Goal: Information Seeking & Learning: Learn about a topic

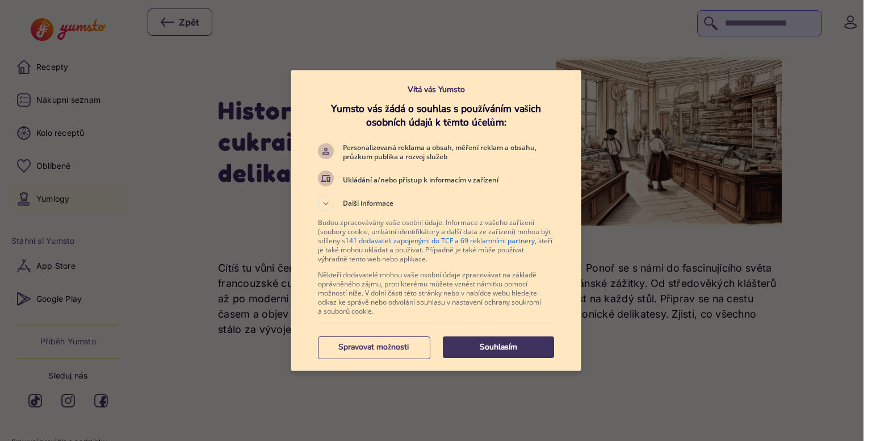
click at [472, 350] on p "Souhlasím" at bounding box center [498, 346] width 111 height 11
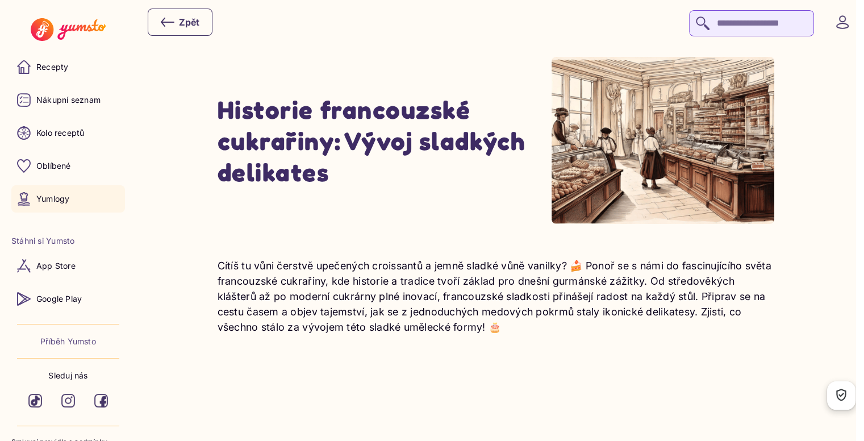
drag, startPoint x: 221, startPoint y: 112, endPoint x: 425, endPoint y: 178, distance: 214.8
click at [425, 178] on h1 "Historie francouzské cukrařiny: Vývoj sladkých delikates" at bounding box center [385, 141] width 334 height 94
copy h1 "Historie francouzské cukrařiny: Vývoj sladkých delikates"
click at [80, 199] on link "Yumlogy" at bounding box center [68, 198] width 114 height 27
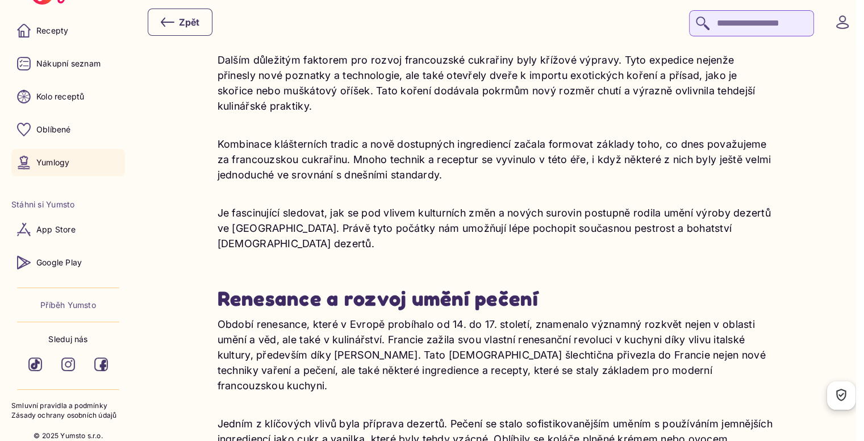
scroll to position [613, 0]
